Goal: Task Accomplishment & Management: Manage account settings

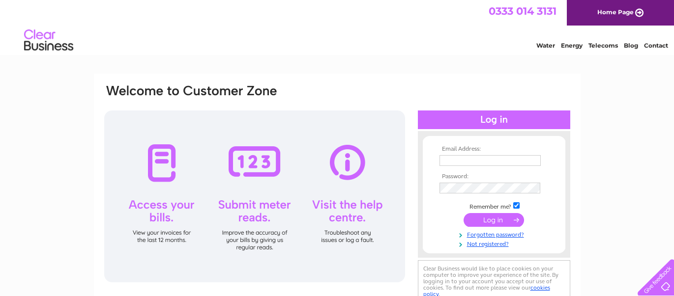
type input "alhamdolilah@hotmail.co.uk"
click at [483, 219] on input "submit" at bounding box center [494, 220] width 60 height 14
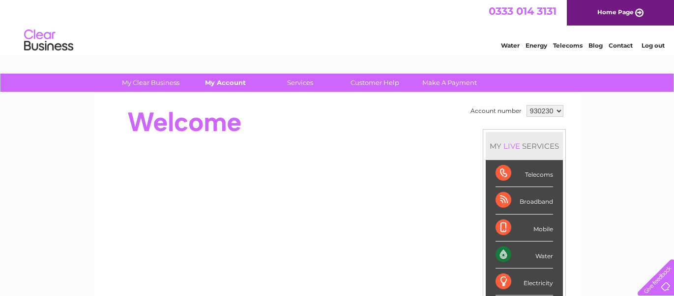
click at [229, 84] on link "My Account" at bounding box center [225, 83] width 81 height 18
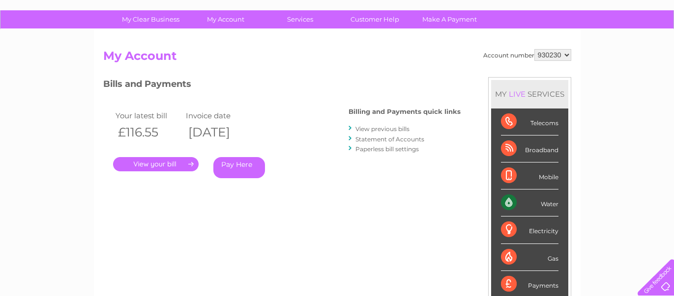
scroll to position [64, 0]
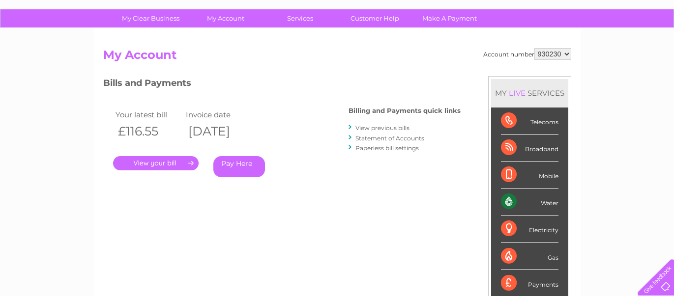
click at [362, 126] on link "View previous bills" at bounding box center [382, 127] width 54 height 7
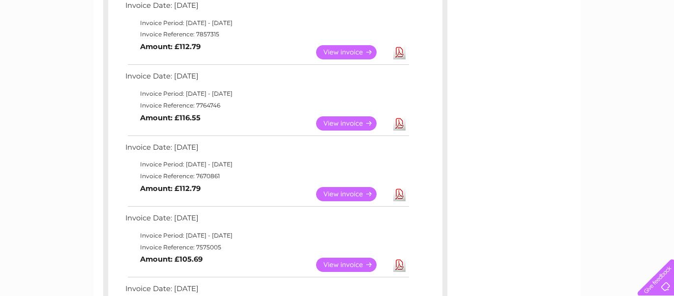
scroll to position [258, 0]
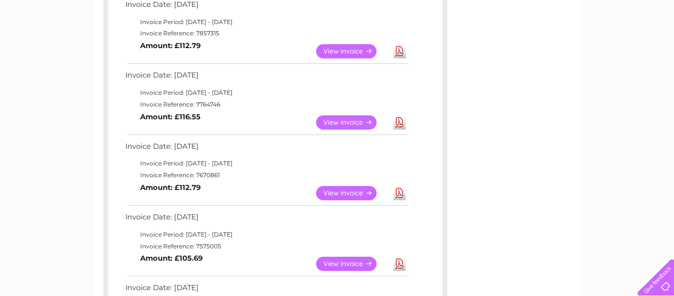
click at [396, 195] on link "Download" at bounding box center [399, 193] width 12 height 14
click at [401, 123] on link "Download" at bounding box center [399, 123] width 12 height 14
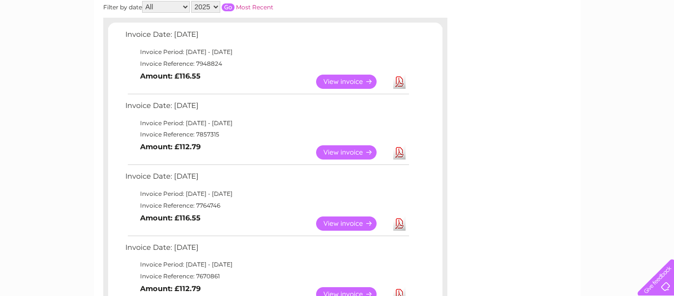
scroll to position [154, 0]
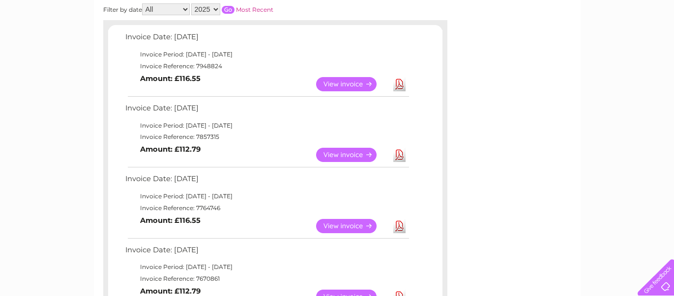
click at [395, 154] on link "Download" at bounding box center [399, 155] width 12 height 14
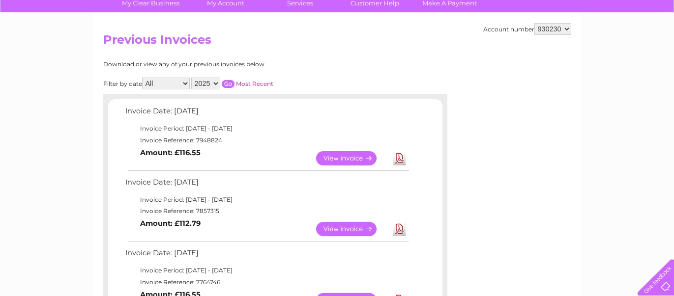
scroll to position [0, 0]
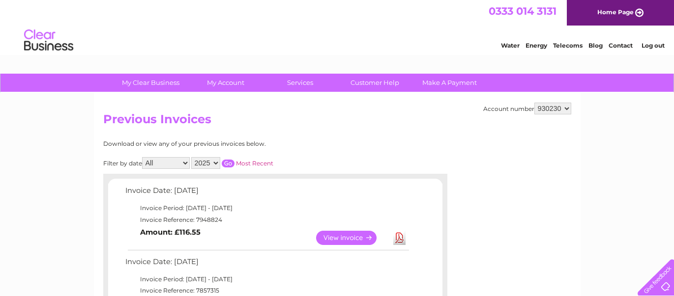
click at [651, 48] on link "Log out" at bounding box center [652, 45] width 23 height 7
